Goal: Download file/media

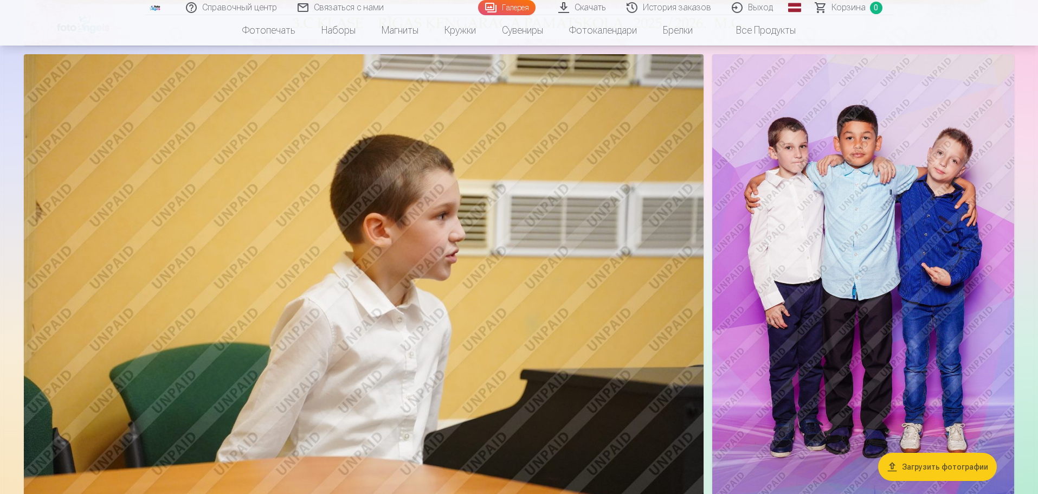
scroll to position [759, 0]
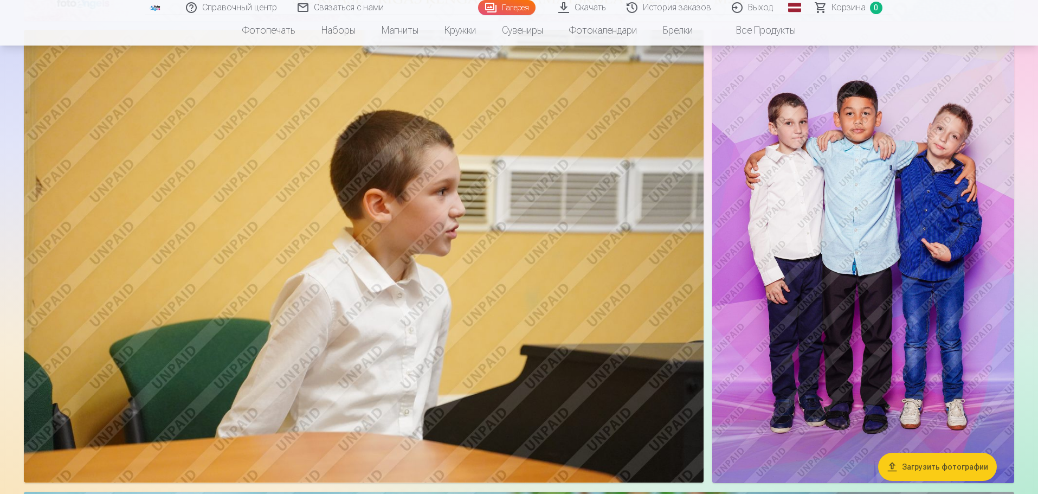
click at [926, 473] on button "Загрузить фотографии" at bounding box center [937, 467] width 119 height 28
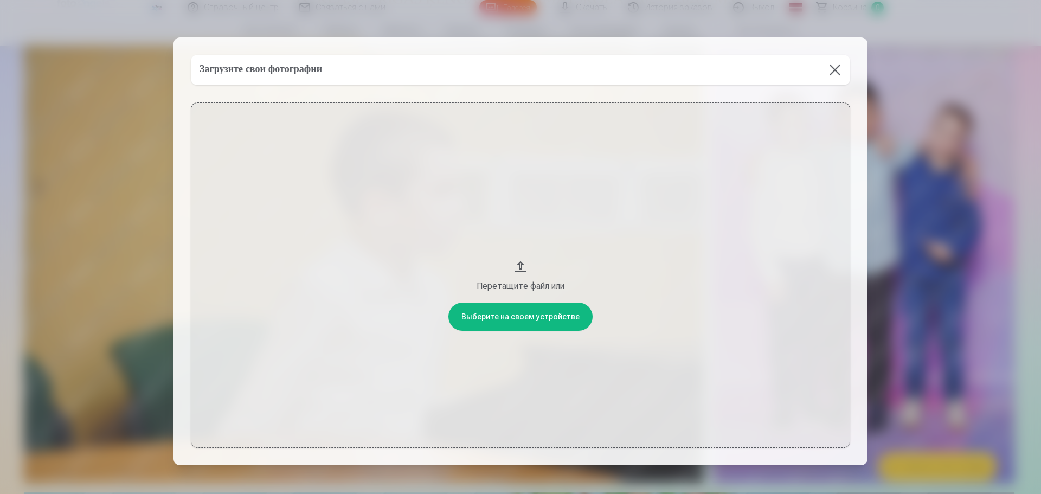
click at [840, 73] on button at bounding box center [835, 70] width 30 height 30
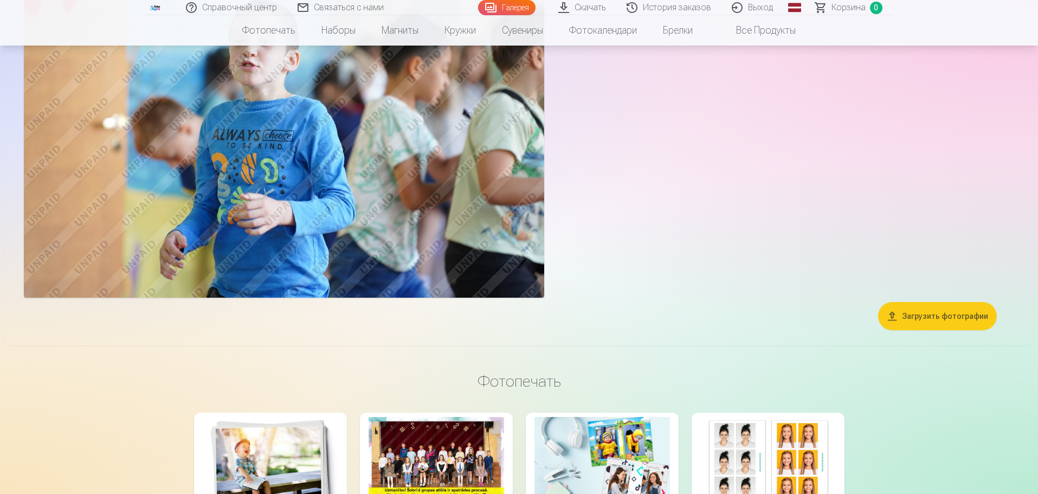
scroll to position [1897, 0]
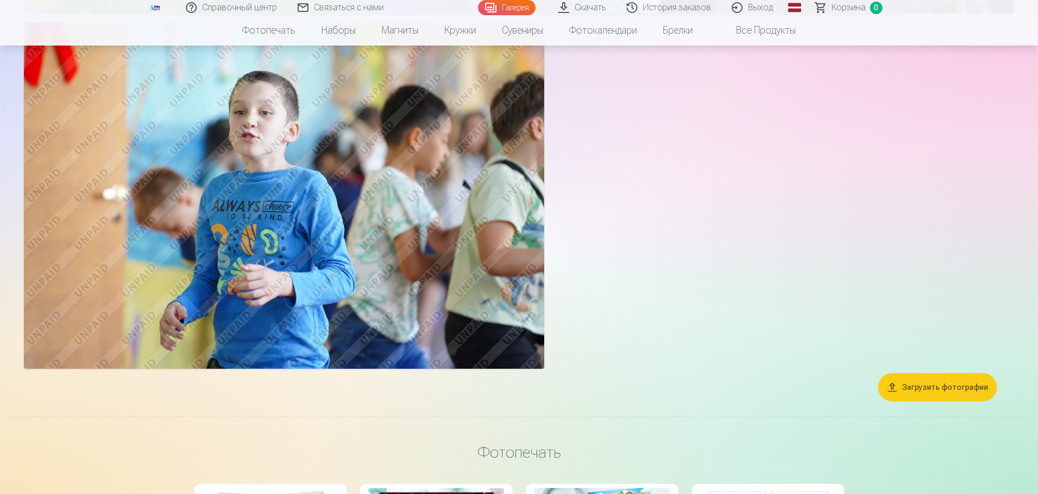
click at [915, 386] on font "Загрузить фотографии" at bounding box center [945, 387] width 86 height 9
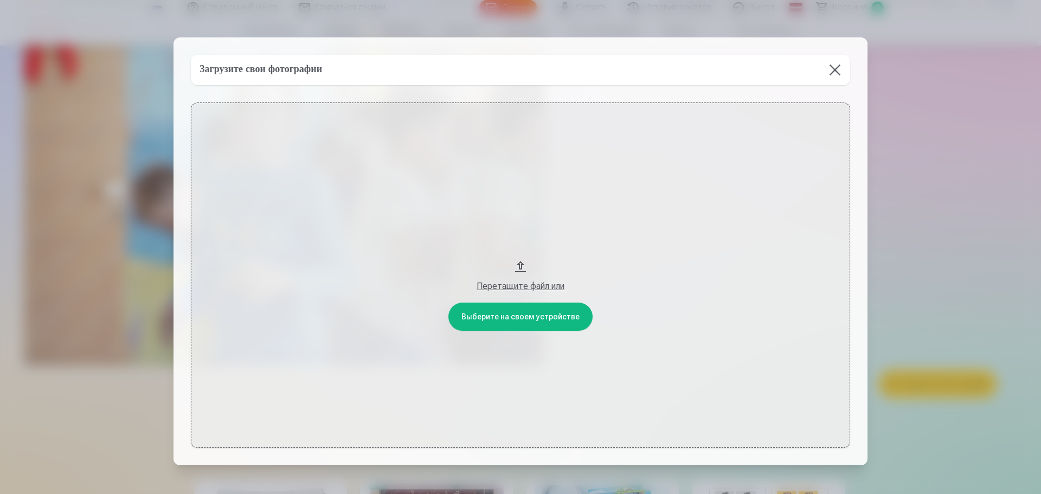
drag, startPoint x: 834, startPoint y: 76, endPoint x: 805, endPoint y: 102, distance: 39.2
click at [834, 76] on button at bounding box center [835, 70] width 30 height 30
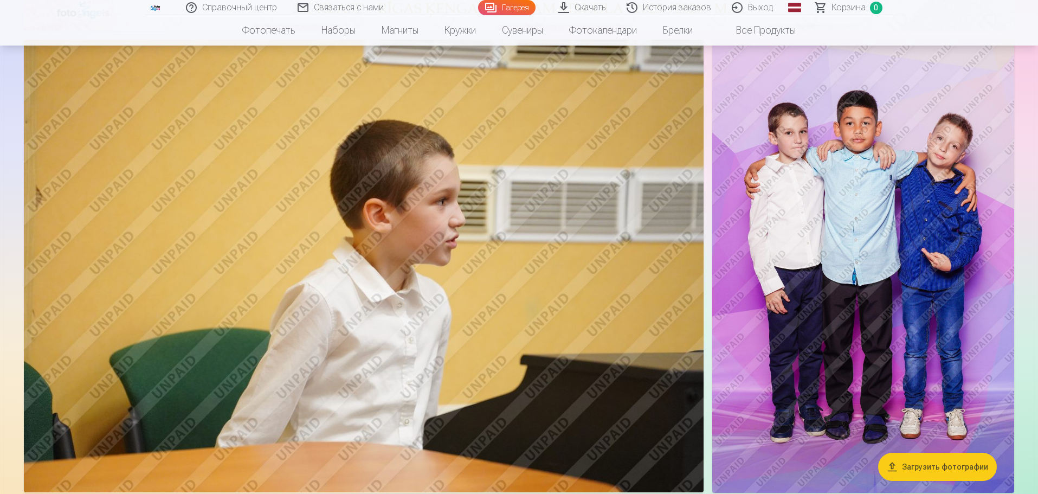
scroll to position [762, 0]
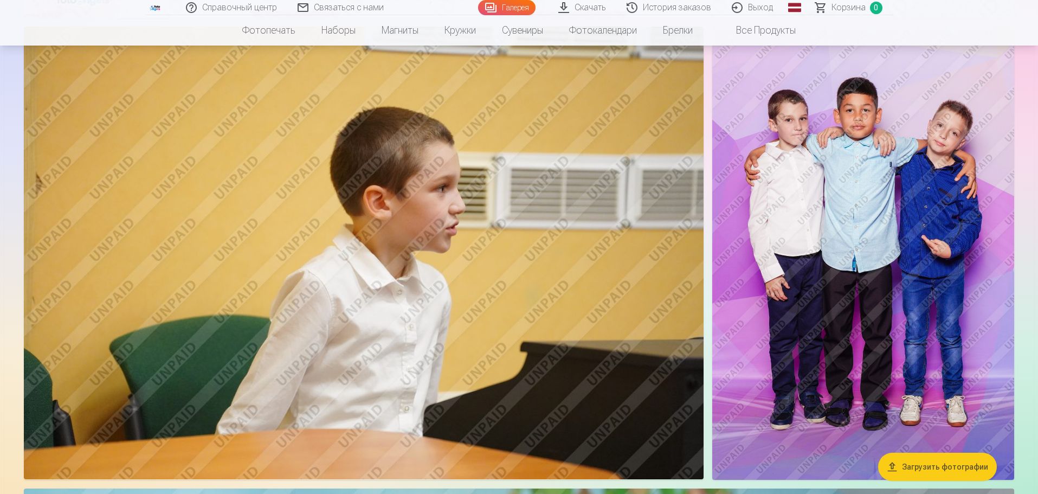
click at [816, 181] on img at bounding box center [863, 253] width 302 height 453
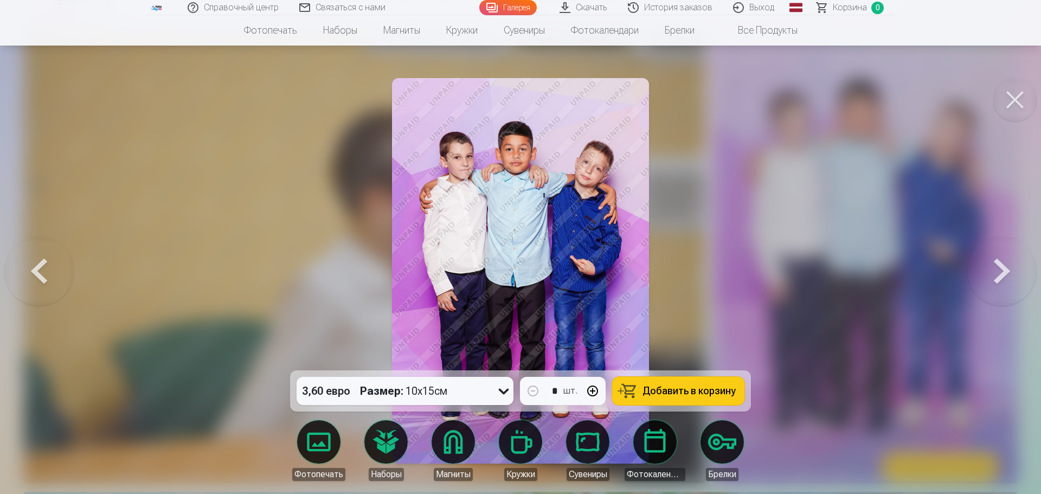
click at [1002, 282] on button at bounding box center [1001, 270] width 69 height 177
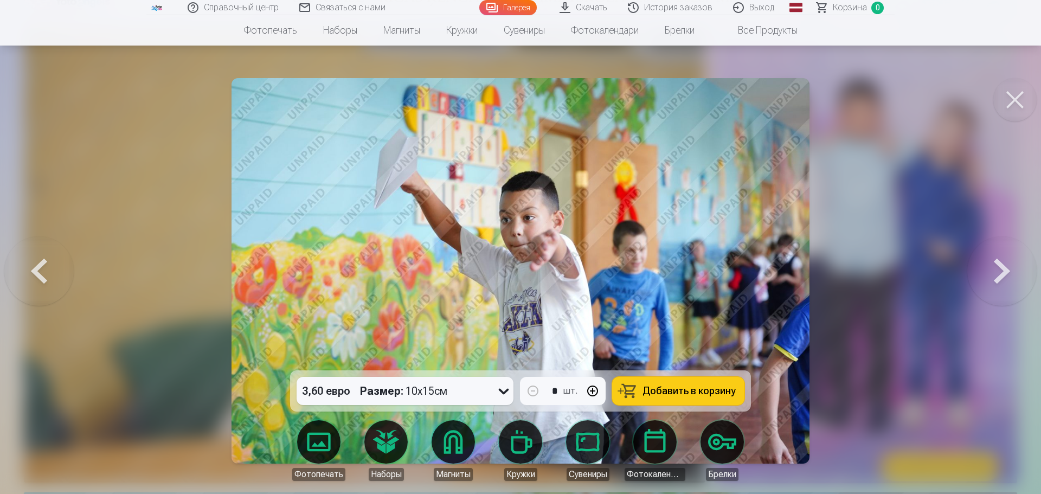
click at [1002, 282] on button at bounding box center [1001, 270] width 69 height 177
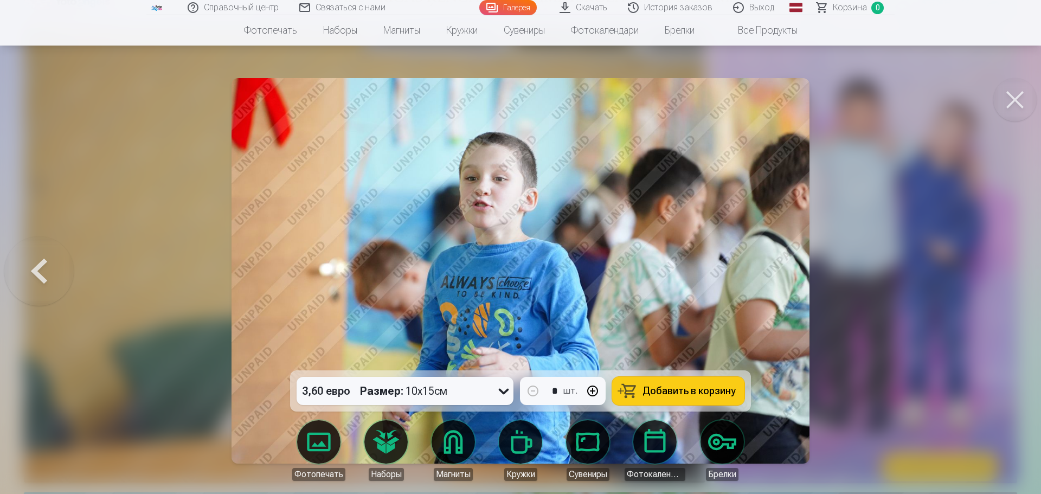
click at [1002, 282] on div at bounding box center [520, 247] width 1041 height 494
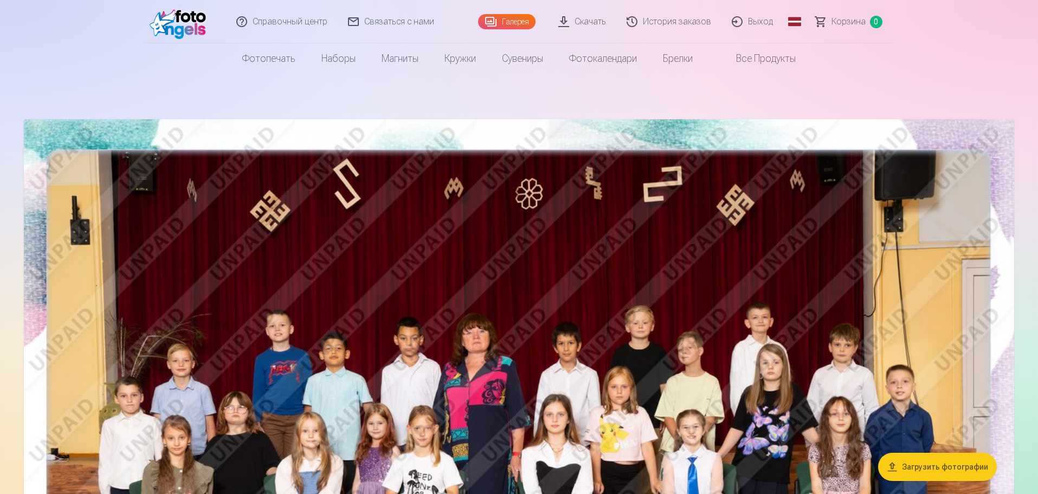
click at [572, 15] on link "Скачать" at bounding box center [583, 21] width 68 height 43
